Goal: Task Accomplishment & Management: Complete application form

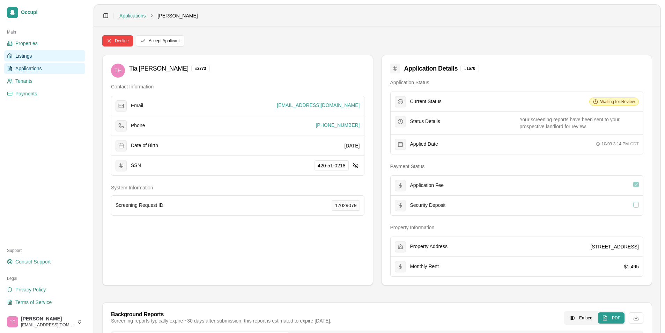
scroll to position [140, 0]
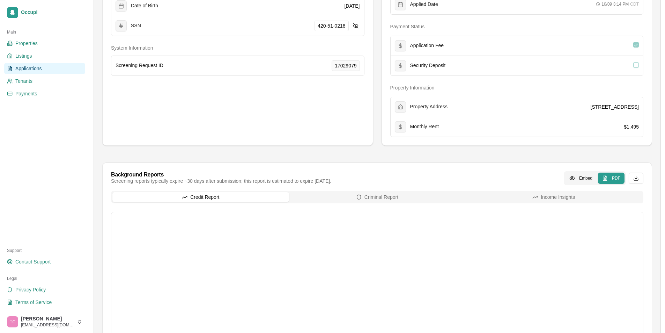
click at [28, 65] on span "Applications" at bounding box center [28, 68] width 27 height 7
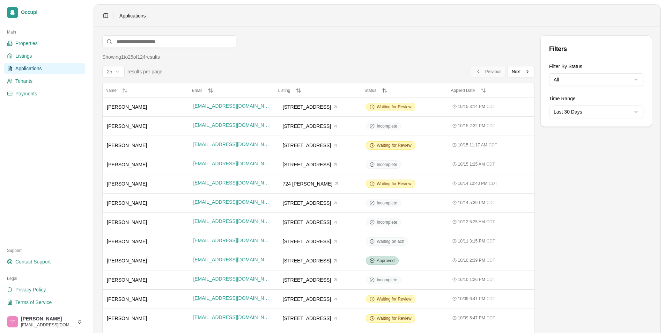
drag, startPoint x: 461, startPoint y: 91, endPoint x: 297, endPoint y: 72, distance: 164.6
click at [297, 72] on div "Showing 1 to 25 of 124 results 25 results per page Previous Previous Next Next …" at bounding box center [318, 315] width 433 height 524
click at [31, 92] on span "Payments" at bounding box center [26, 93] width 22 height 7
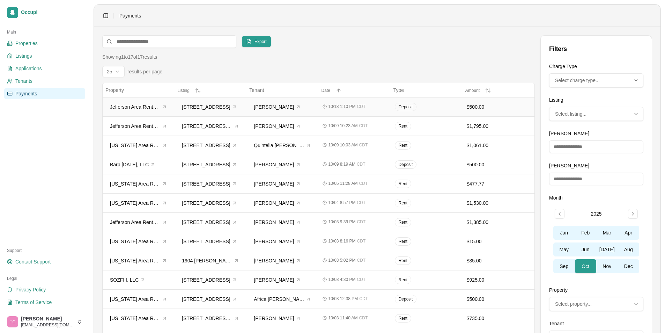
click at [495, 104] on div "$500.00" at bounding box center [499, 106] width 64 height 7
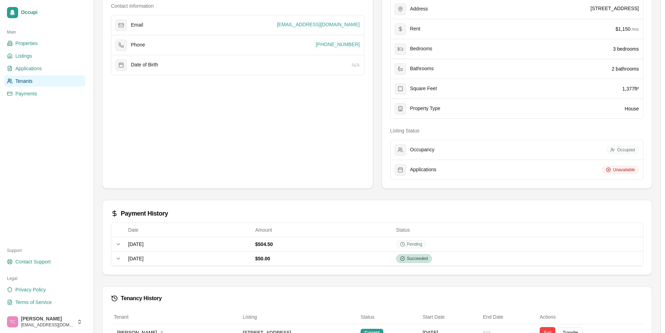
scroll to position [119, 0]
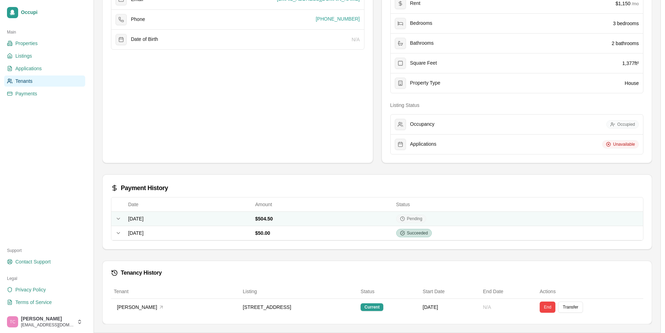
click at [426, 219] on div "Pending" at bounding box center [411, 218] width 30 height 8
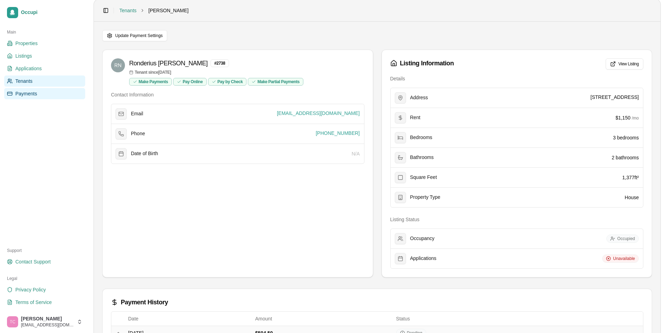
scroll to position [0, 0]
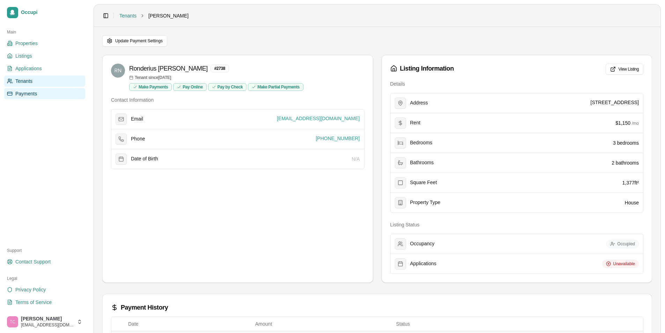
click at [15, 94] on link "Payments" at bounding box center [44, 93] width 81 height 11
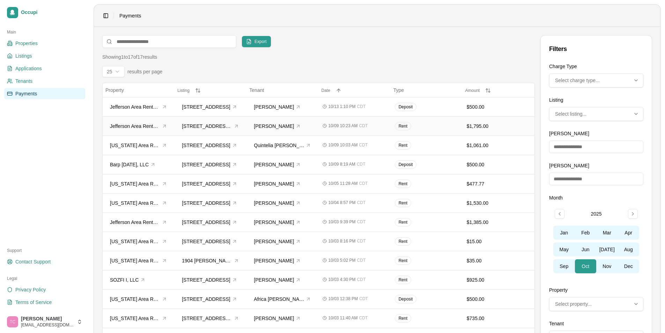
click at [438, 124] on div "Rent" at bounding box center [427, 126] width 64 height 8
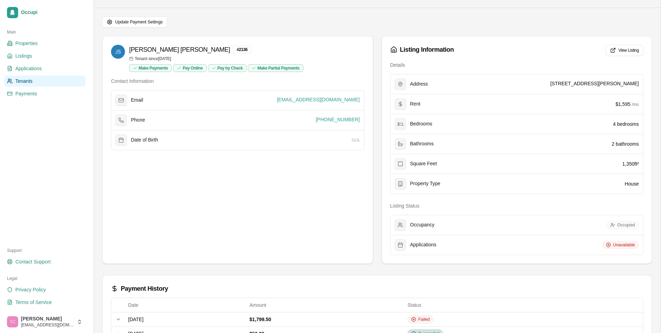
scroll to position [15, 0]
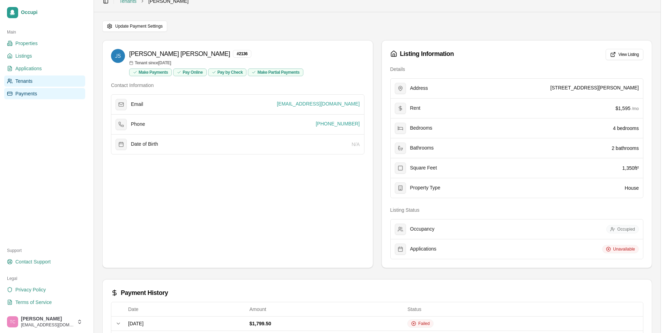
click at [12, 93] on rect at bounding box center [9, 93] width 5 height 3
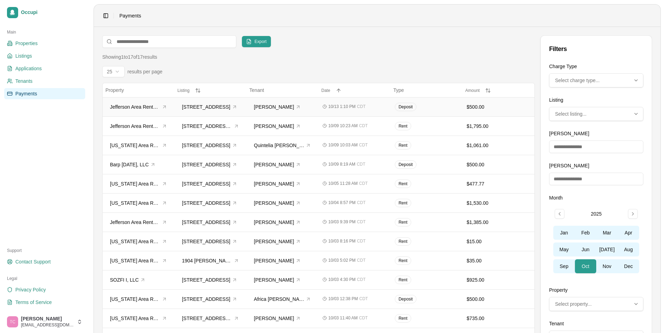
click at [491, 108] on div "$500.00" at bounding box center [499, 106] width 64 height 7
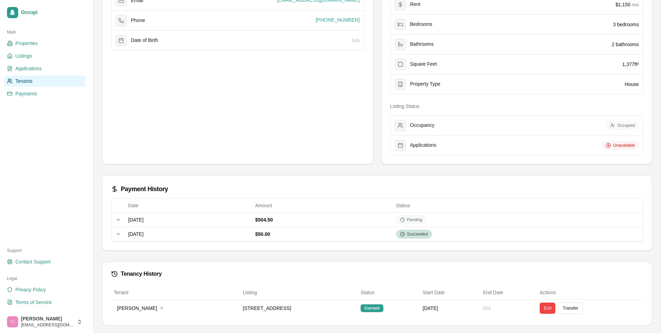
scroll to position [119, 0]
click at [31, 70] on span "Applications" at bounding box center [28, 68] width 27 height 7
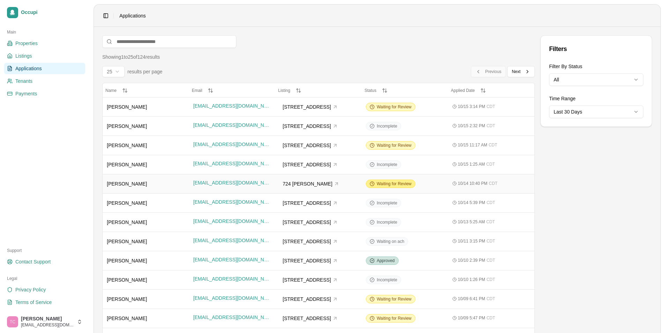
click at [387, 180] on div "Waiting for Review" at bounding box center [391, 184] width 50 height 8
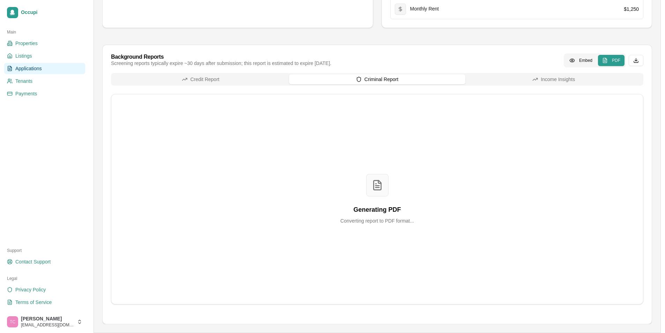
scroll to position [257, 0]
click at [370, 69] on div "Background Reports Screening reports typically expire ~30 days after submission…" at bounding box center [377, 184] width 550 height 279
click at [219, 78] on button "Credit Report" at bounding box center [200, 79] width 177 height 10
click at [375, 79] on button "Criminal Report" at bounding box center [377, 79] width 177 height 10
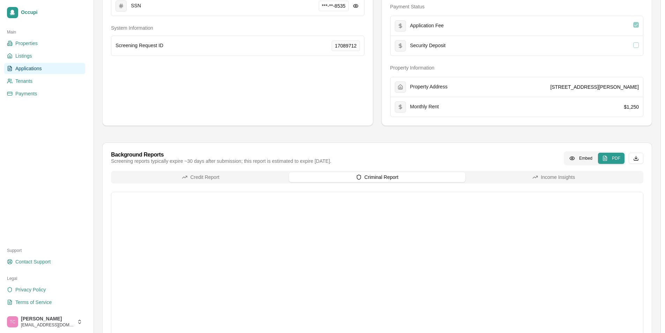
scroll to position [118, 0]
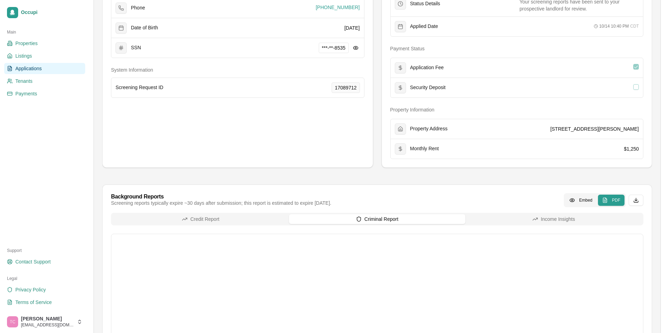
click at [237, 219] on button "Credit Report" at bounding box center [200, 219] width 177 height 10
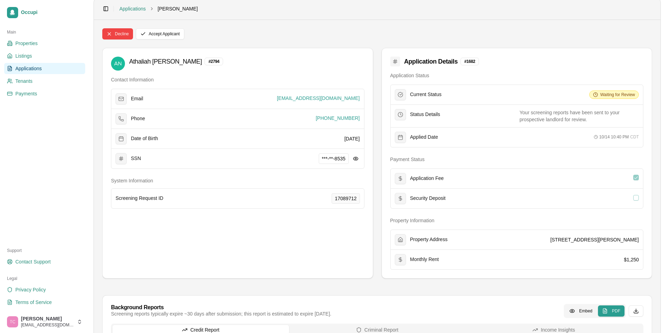
scroll to position [0, 0]
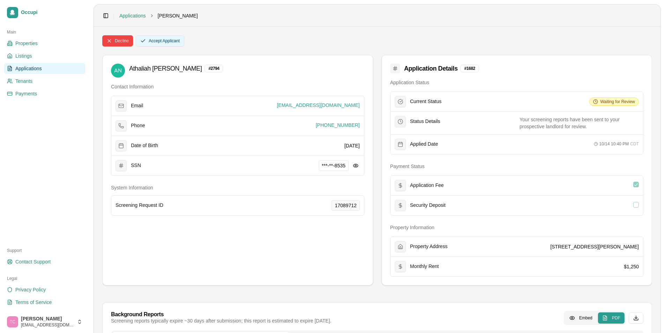
click at [173, 43] on button "Accept Applicant" at bounding box center [160, 40] width 49 height 11
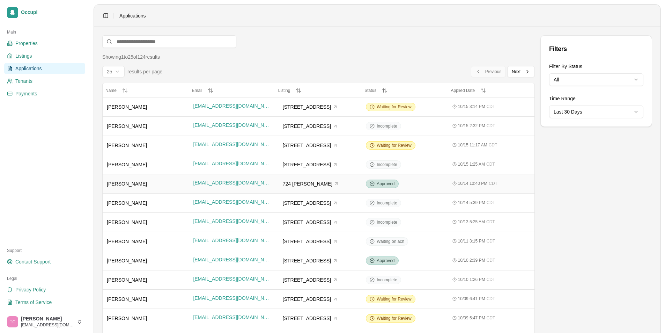
click at [135, 186] on div "[PERSON_NAME]" at bounding box center [146, 183] width 78 height 7
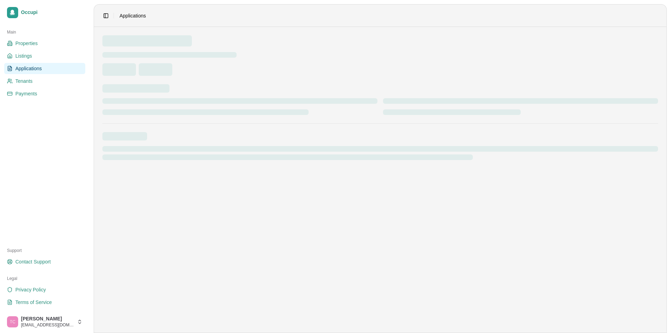
click at [135, 186] on main at bounding box center [380, 180] width 572 height 306
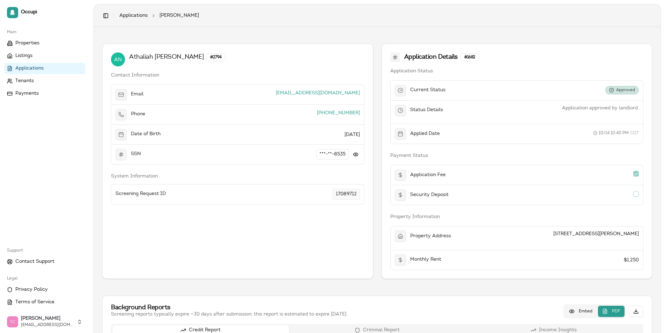
drag, startPoint x: 354, startPoint y: 154, endPoint x: 338, endPoint y: 153, distance: 16.1
click at [354, 154] on button at bounding box center [356, 154] width 8 height 8
